Goal: Information Seeking & Learning: Learn about a topic

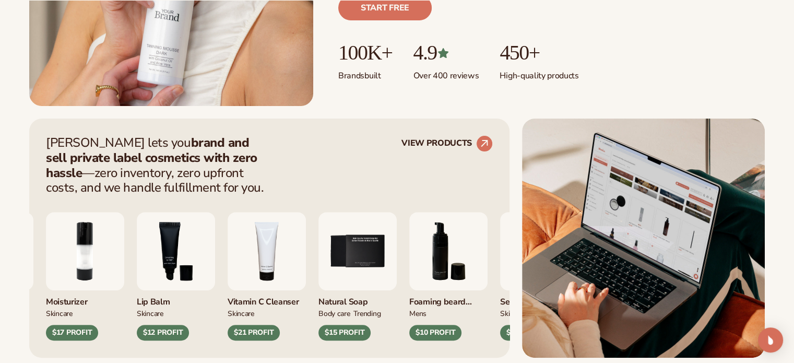
scroll to position [417, 0]
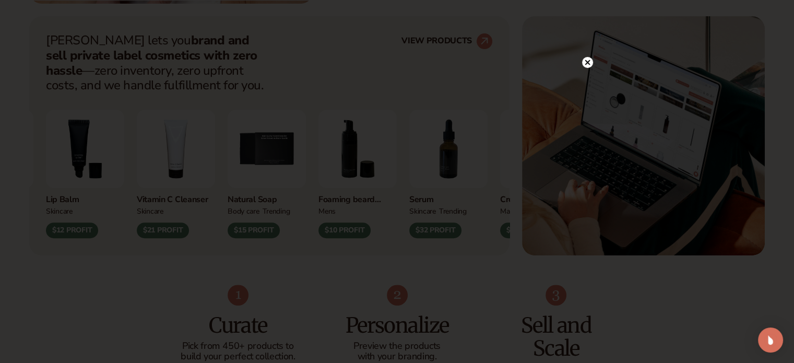
click at [584, 64] on icon at bounding box center [586, 62] width 5 height 5
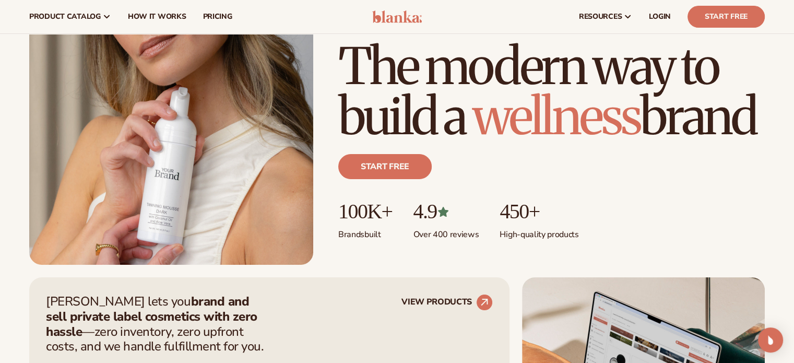
scroll to position [0, 0]
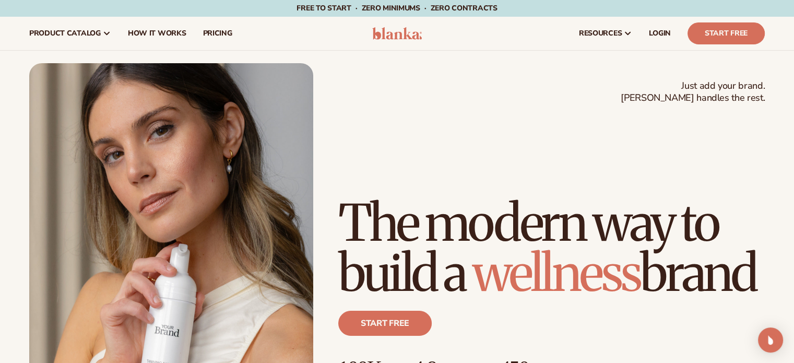
click at [178, 234] on img at bounding box center [171, 242] width 284 height 358
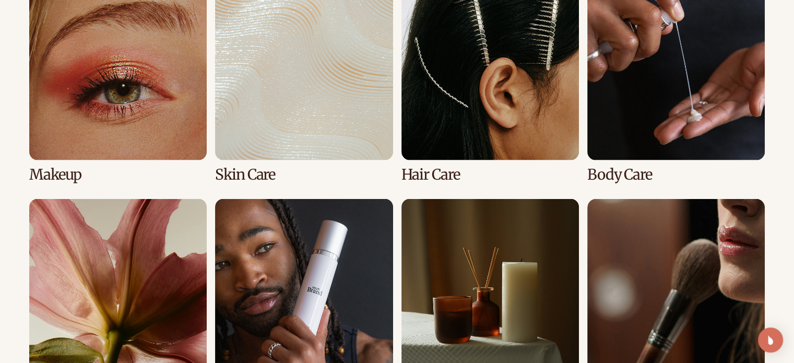
scroll to position [2244, 0]
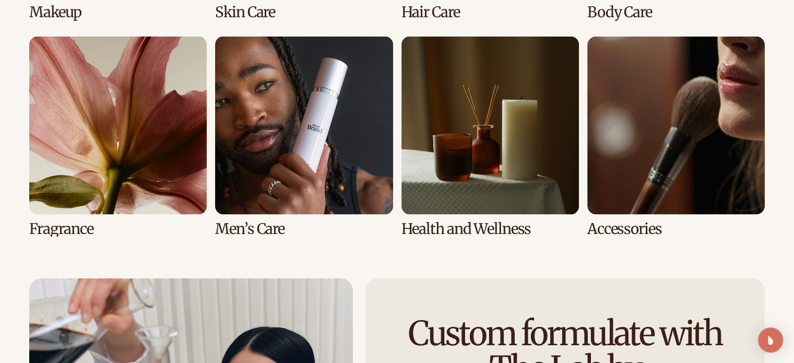
click at [299, 147] on link "6 / 8" at bounding box center [303, 137] width 177 height 200
click at [305, 145] on link "6 / 8" at bounding box center [303, 137] width 177 height 200
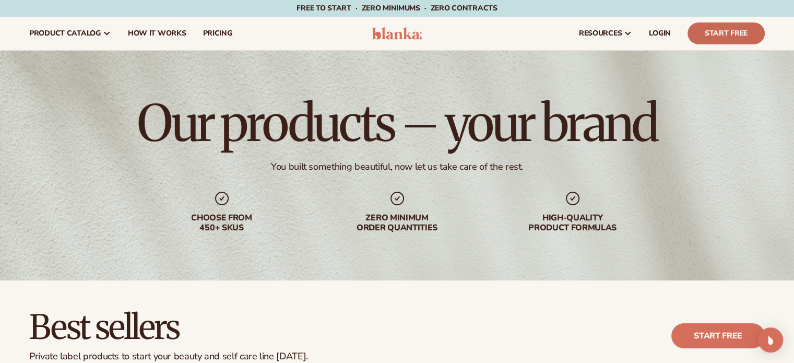
click at [722, 32] on link "Start Free" at bounding box center [725, 33] width 77 height 22
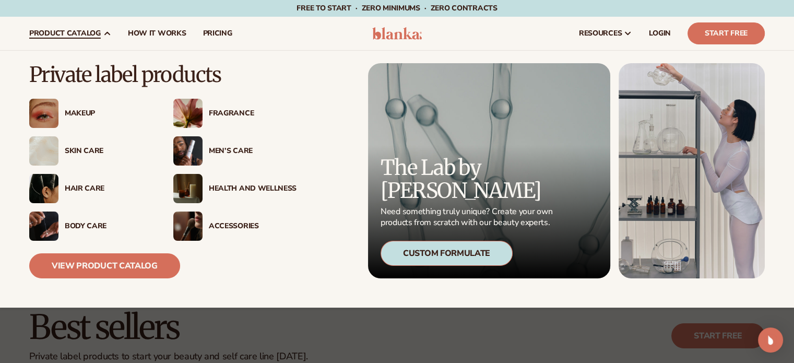
click at [32, 36] on span "product catalog" at bounding box center [64, 33] width 71 height 8
click at [44, 228] on img at bounding box center [43, 225] width 29 height 29
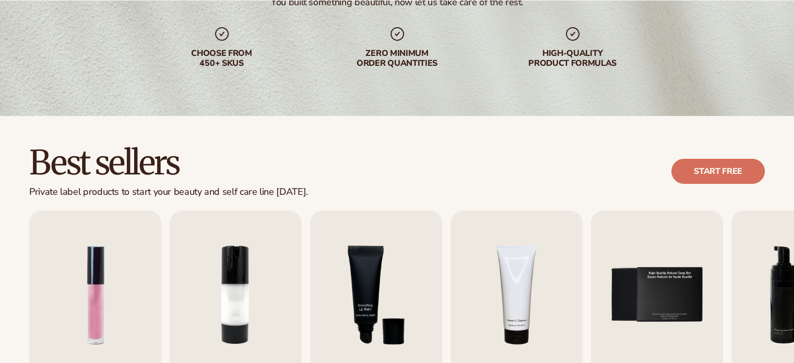
scroll to position [261, 0]
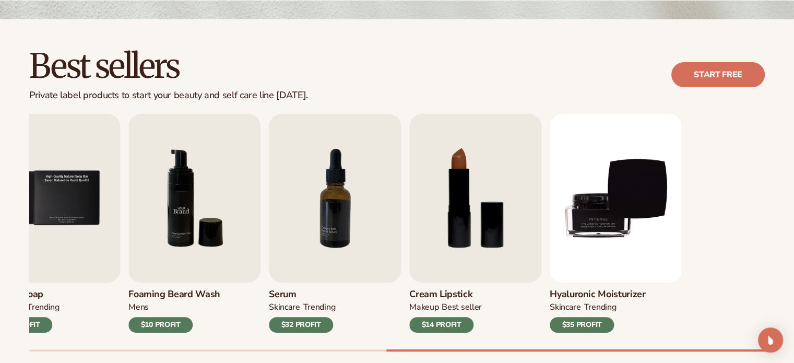
click at [0, 186] on div "Best sellers Private label products to start your beauty and self care line tod…" at bounding box center [397, 210] width 794 height 382
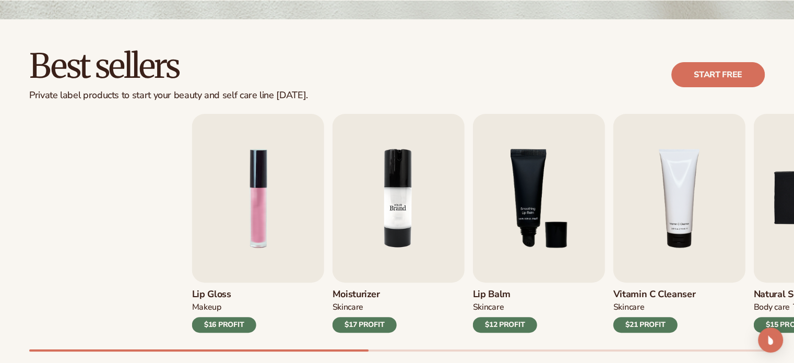
click at [760, 265] on div "Lip Gloss MAKEUP $16 PROFIT Moisturizer SKINCARE $17 PROFIT SKINCARE" at bounding box center [559, 223] width 735 height 219
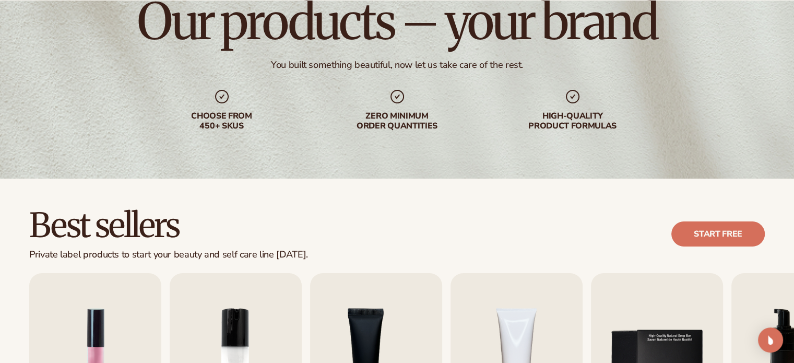
scroll to position [0, 0]
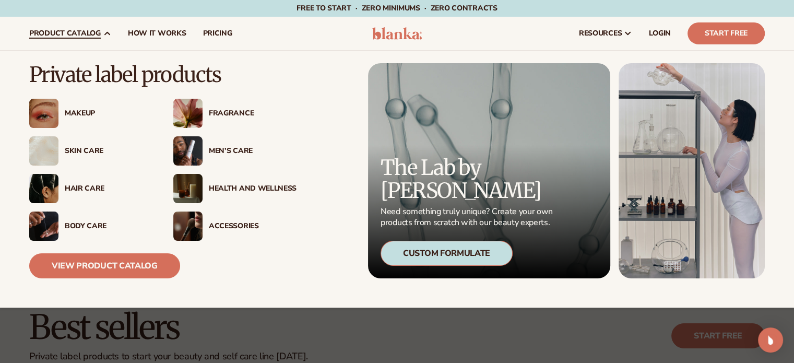
click at [83, 112] on div "Makeup" at bounding box center [109, 113] width 88 height 9
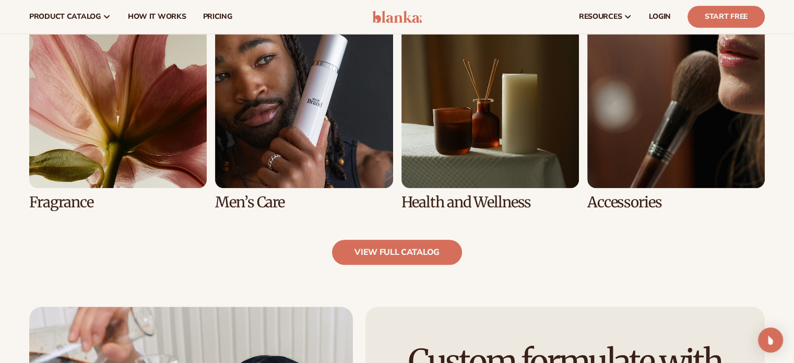
scroll to position [626, 0]
